Goal: Task Accomplishment & Management: Use online tool/utility

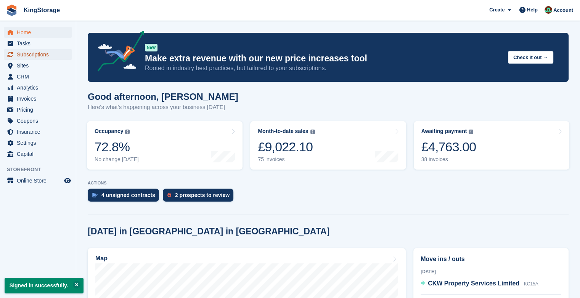
click at [48, 52] on span "Subscriptions" at bounding box center [40, 54] width 46 height 11
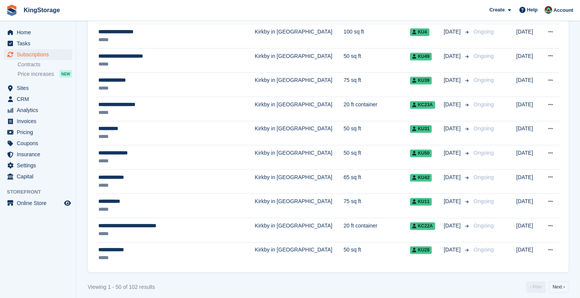
scroll to position [1160, 0]
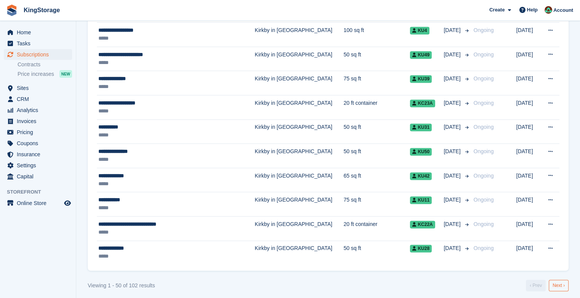
click at [561, 283] on link "Next ›" at bounding box center [559, 285] width 20 height 11
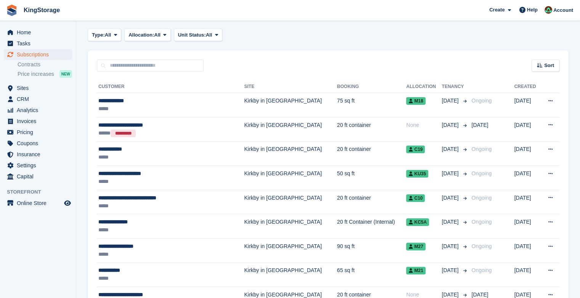
scroll to position [112, 0]
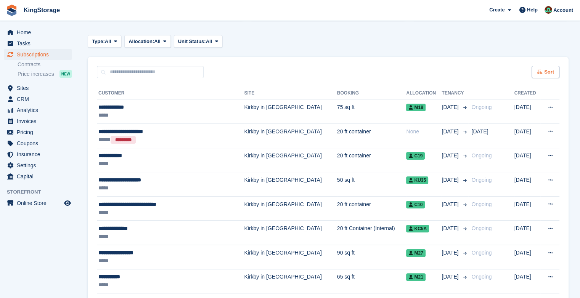
click at [548, 72] on span "Sort" at bounding box center [549, 72] width 10 height 8
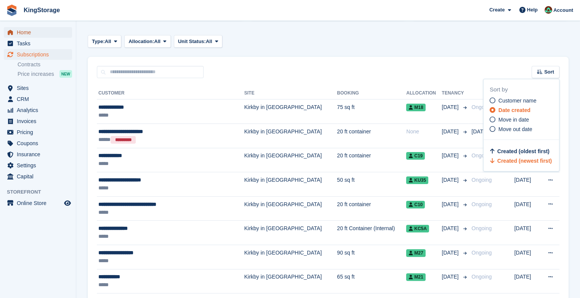
click at [28, 29] on span "Home" at bounding box center [40, 32] width 46 height 11
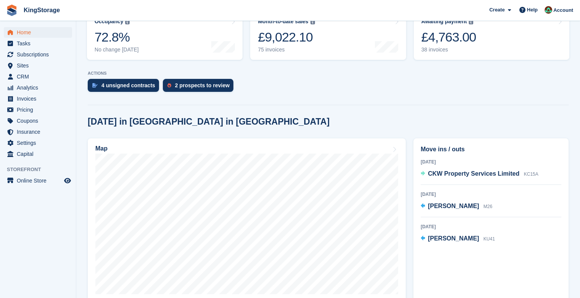
scroll to position [132, 0]
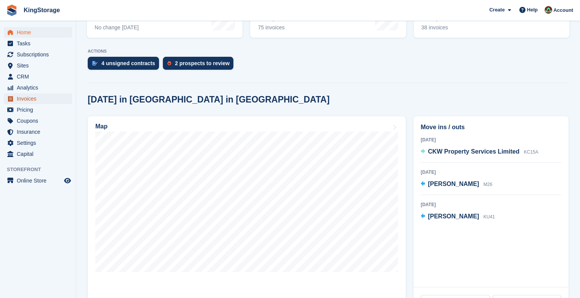
click at [34, 98] on span "Invoices" at bounding box center [40, 98] width 46 height 11
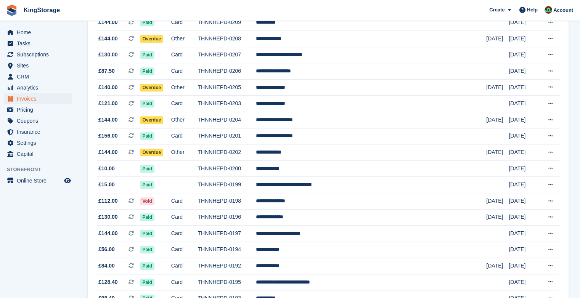
scroll to position [407, 0]
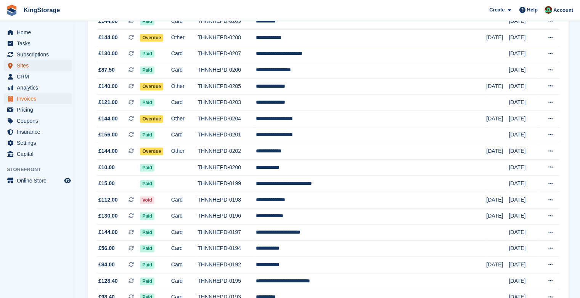
click at [29, 68] on span "Sites" at bounding box center [40, 65] width 46 height 11
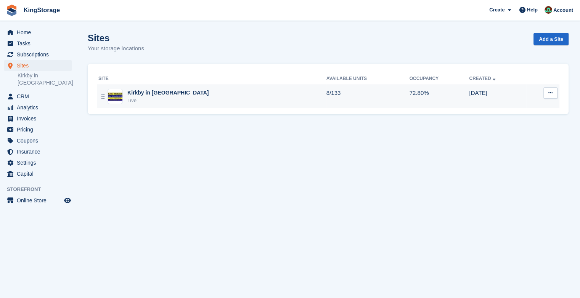
click at [115, 99] on img at bounding box center [115, 97] width 14 height 8
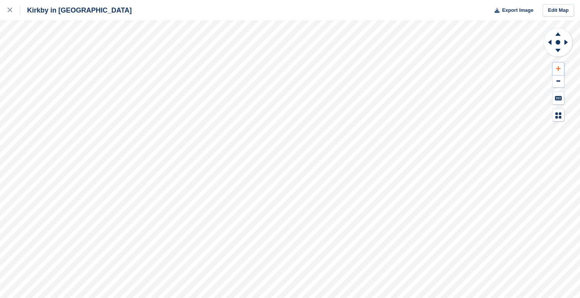
click at [557, 67] on icon at bounding box center [558, 68] width 5 height 5
click at [566, 43] on icon at bounding box center [566, 42] width 3 height 5
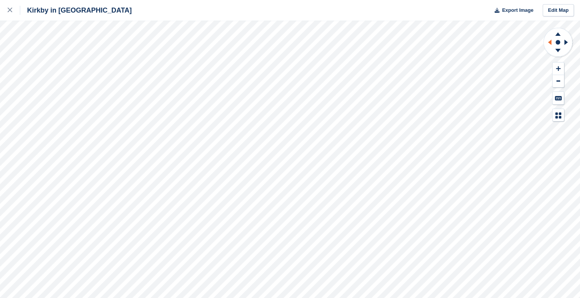
drag, startPoint x: 566, startPoint y: 43, endPoint x: 549, endPoint y: 41, distance: 16.9
click at [549, 41] on g at bounding box center [549, 42] width 10 height 20
click at [549, 41] on icon at bounding box center [549, 42] width 3 height 5
click at [549, 41] on g at bounding box center [549, 42] width 10 height 20
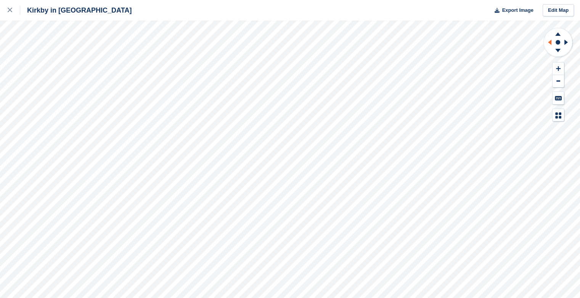
click at [549, 41] on g at bounding box center [549, 42] width 10 height 20
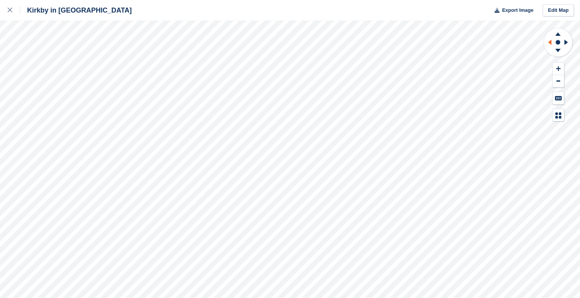
click at [549, 41] on g at bounding box center [549, 42] width 10 height 20
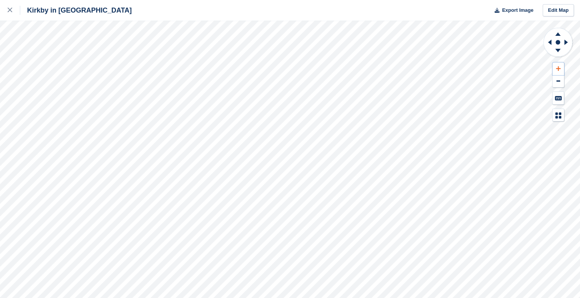
click at [555, 69] on button at bounding box center [558, 69] width 11 height 13
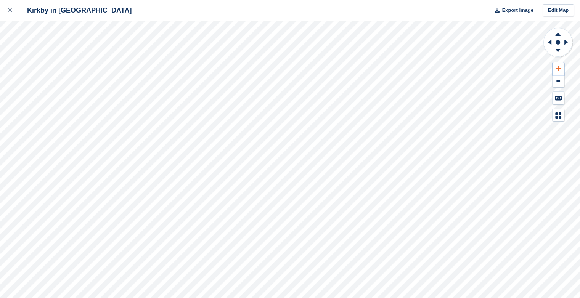
click at [555, 69] on button at bounding box center [558, 69] width 11 height 13
click at [550, 42] on icon at bounding box center [549, 42] width 3 height 5
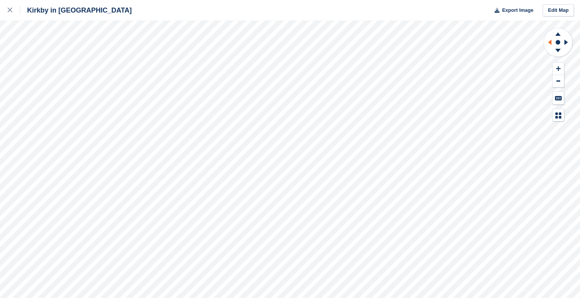
click at [550, 42] on icon at bounding box center [549, 42] width 3 height 5
drag, startPoint x: 550, startPoint y: 42, endPoint x: 557, endPoint y: 69, distance: 28.2
click at [557, 69] on icon at bounding box center [558, 68] width 5 height 5
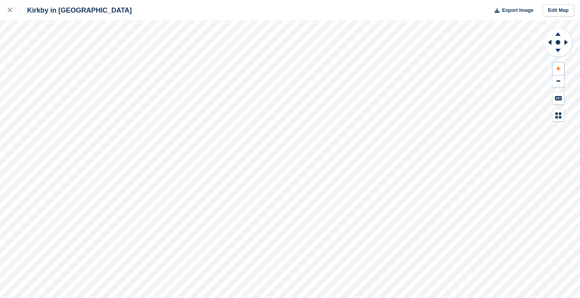
click at [557, 69] on icon at bounding box center [558, 68] width 5 height 5
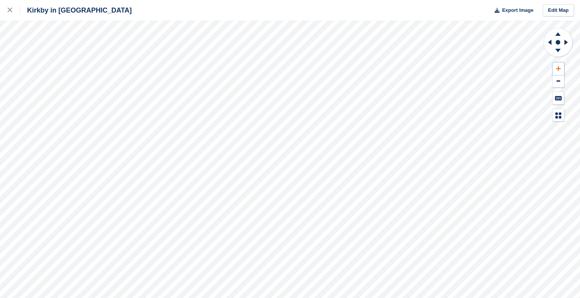
click at [557, 69] on icon at bounding box center [558, 68] width 5 height 5
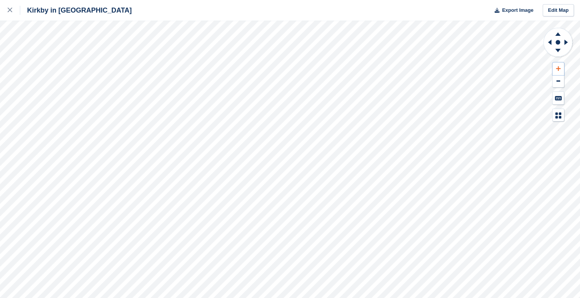
click at [557, 69] on icon at bounding box center [558, 68] width 5 height 5
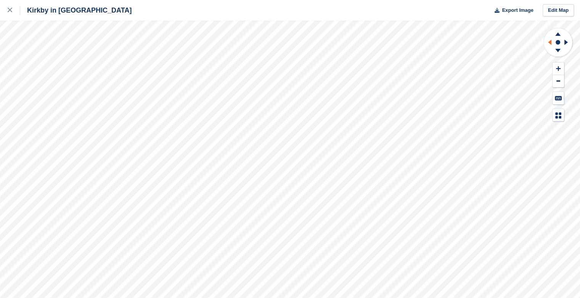
click at [548, 42] on icon at bounding box center [549, 42] width 10 height 20
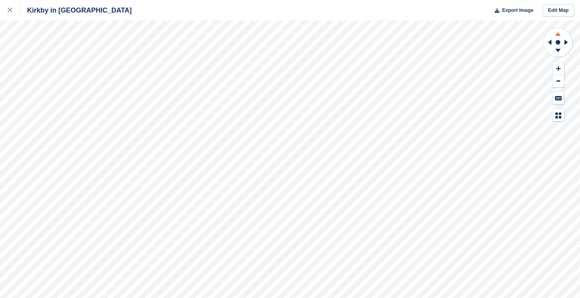
click at [557, 34] on icon at bounding box center [558, 33] width 20 height 10
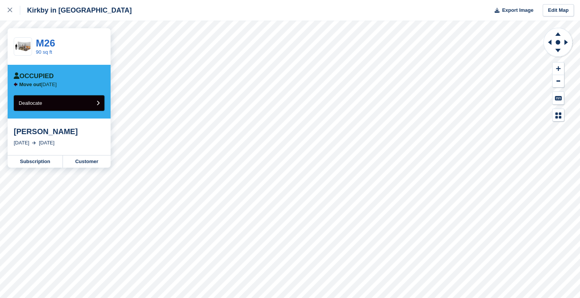
click at [97, 102] on icon "submit" at bounding box center [98, 103] width 3 height 5
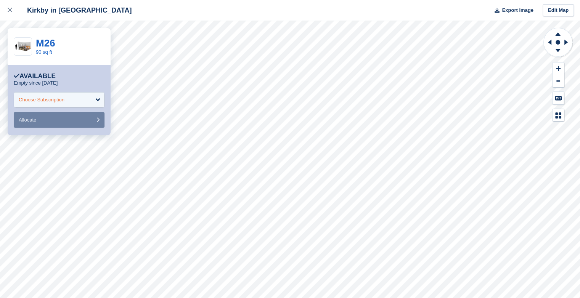
click at [97, 100] on div "Choose Subscription" at bounding box center [59, 99] width 91 height 15
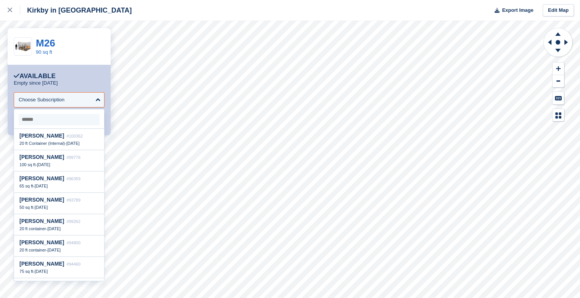
scroll to position [538, 0]
click at [53, 74] on div "Available" at bounding box center [35, 76] width 42 height 8
